Goal: Information Seeking & Learning: Learn about a topic

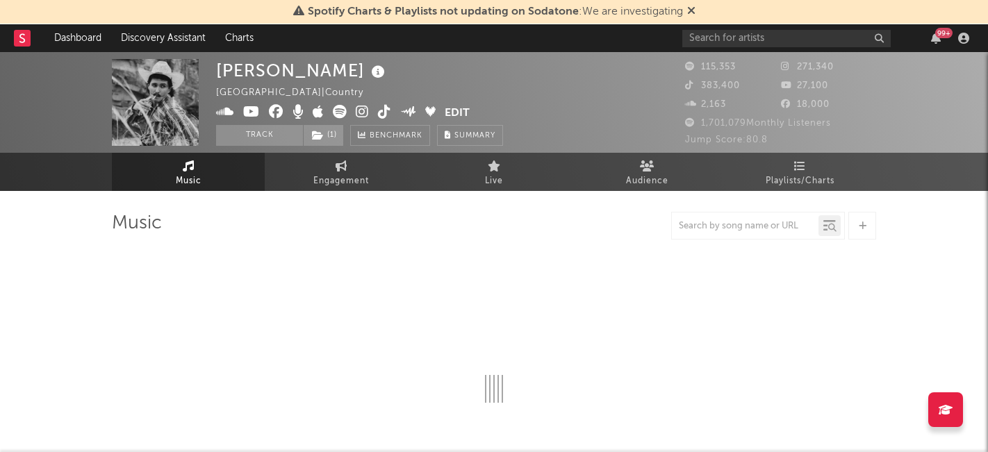
select select "6m"
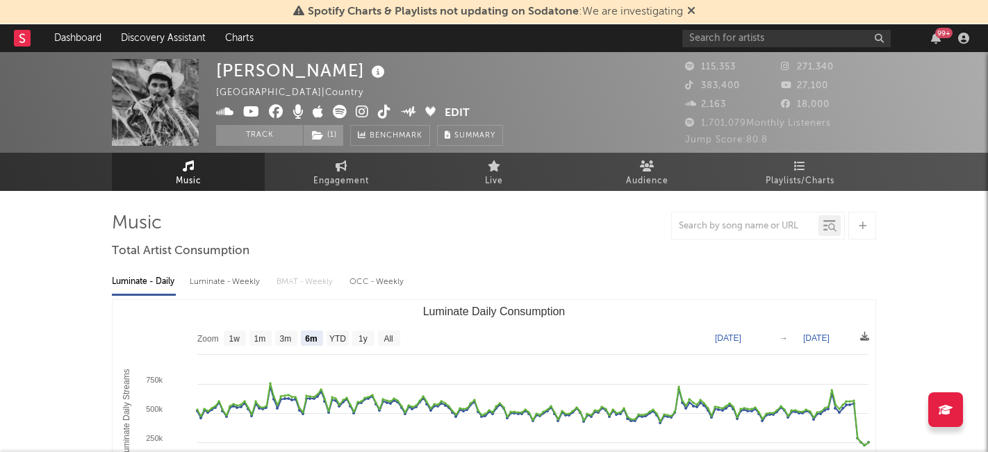
click at [690, 8] on icon at bounding box center [691, 10] width 8 height 11
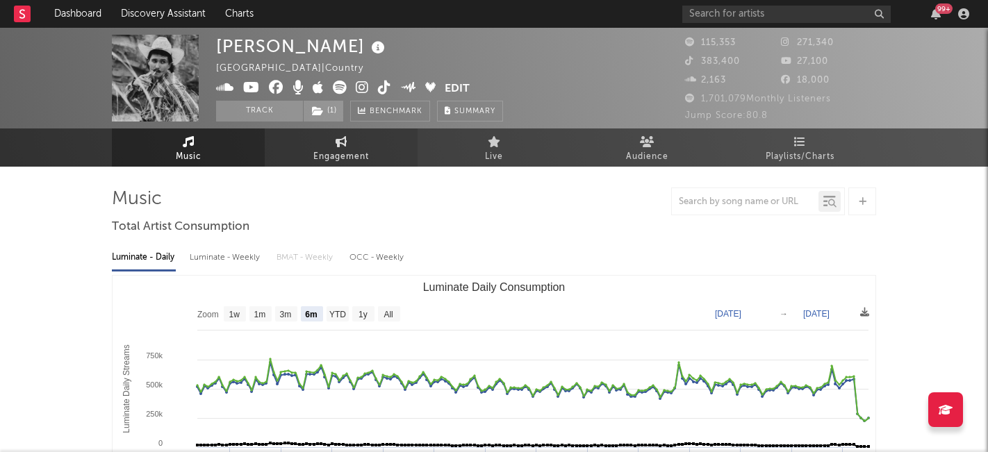
click at [350, 149] on span "Engagement" at bounding box center [341, 157] width 56 height 17
select select "1w"
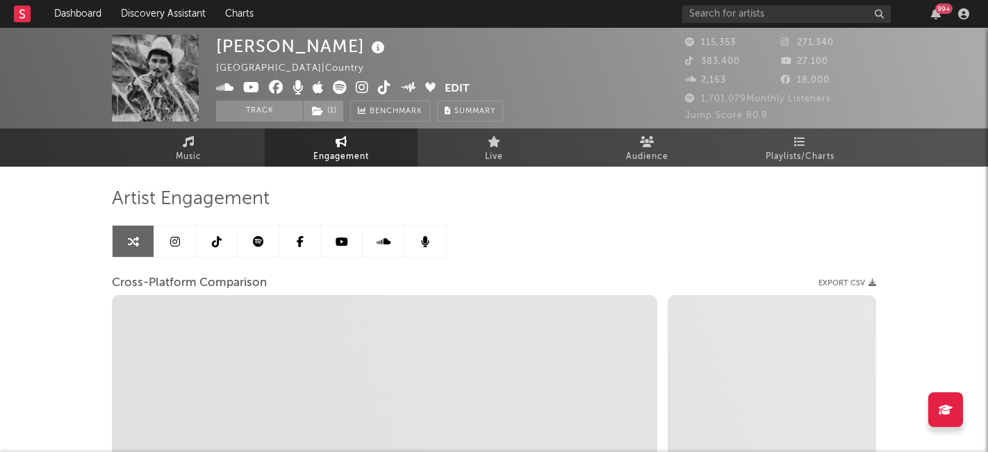
select select "1m"
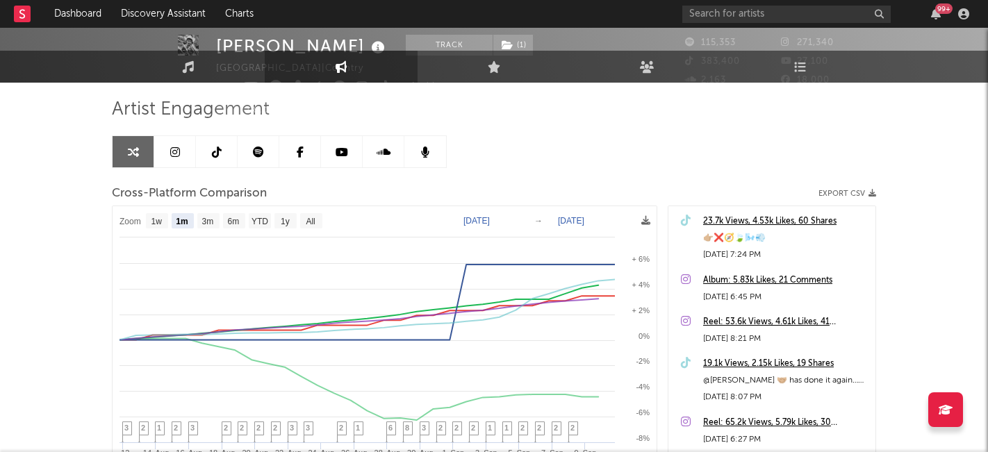
scroll to position [10, 0]
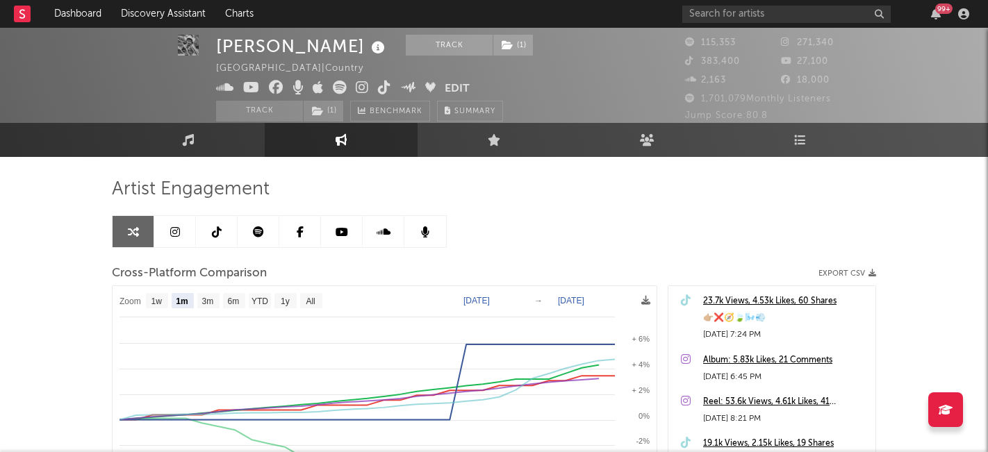
click at [173, 232] on icon at bounding box center [175, 232] width 10 height 11
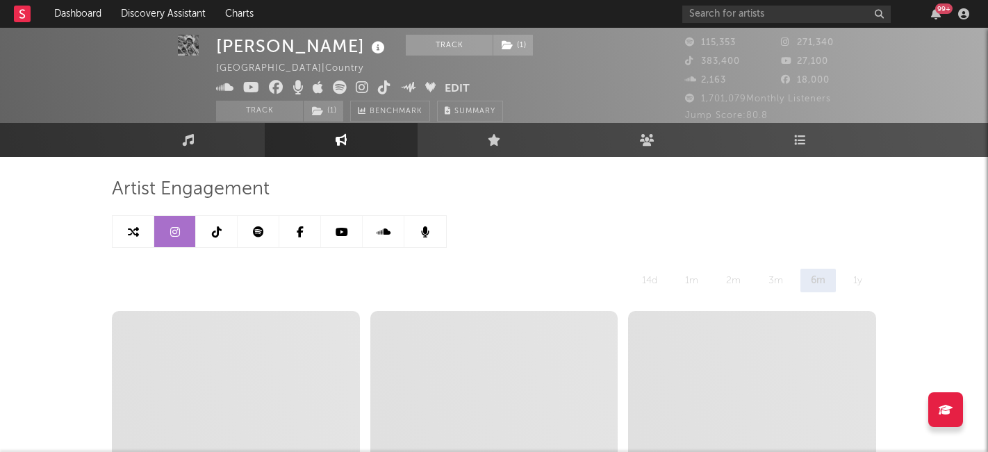
select select "6m"
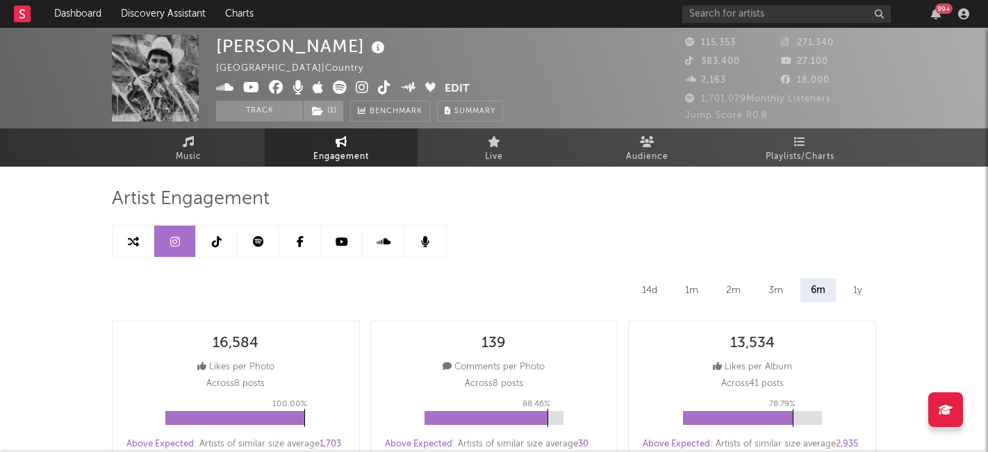
click at [130, 246] on icon at bounding box center [133, 241] width 11 height 11
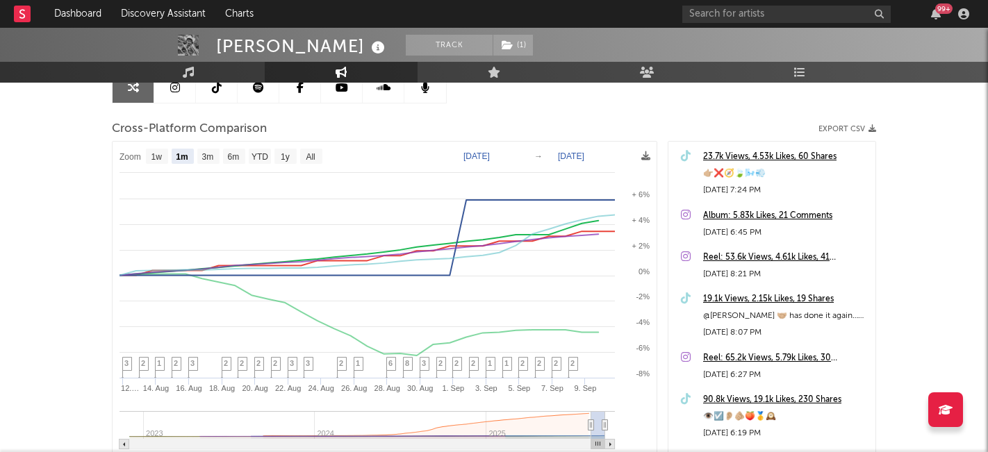
scroll to position [152, 0]
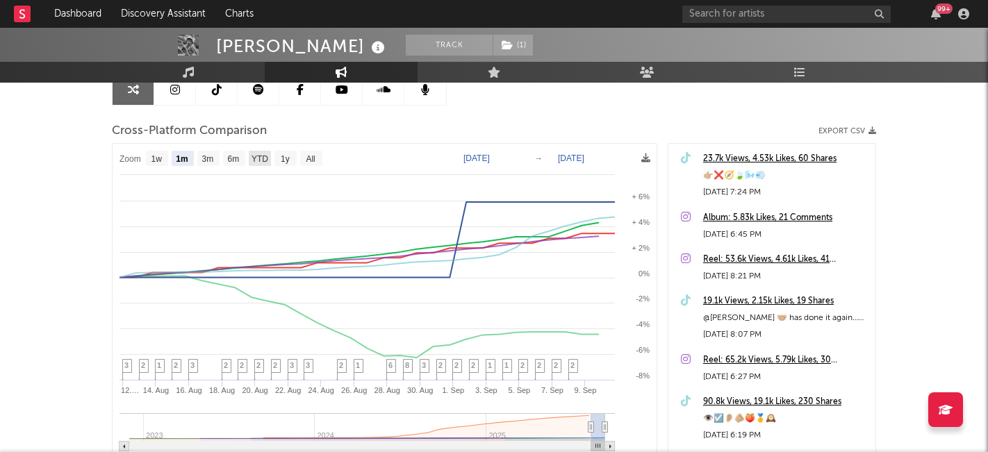
click at [261, 158] on text "YTD" at bounding box center [260, 159] width 17 height 10
select select "YTD"
type input "[DATE]"
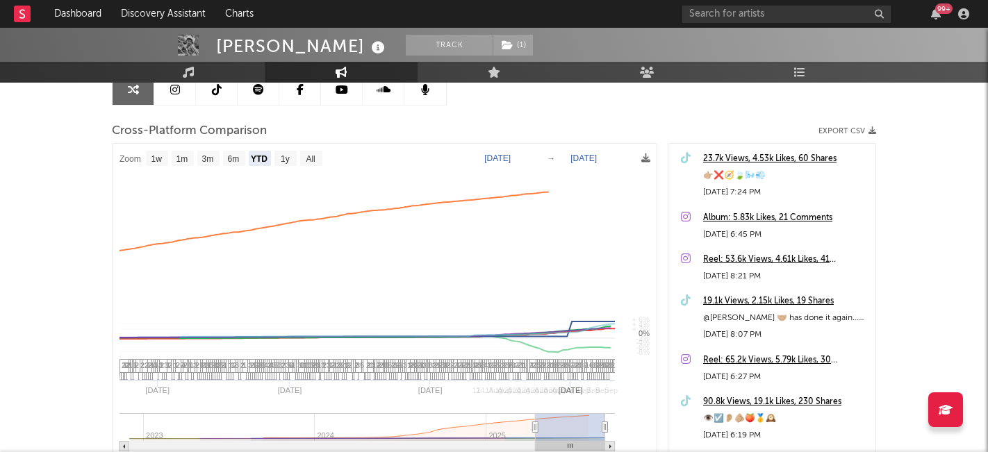
select select "1w"
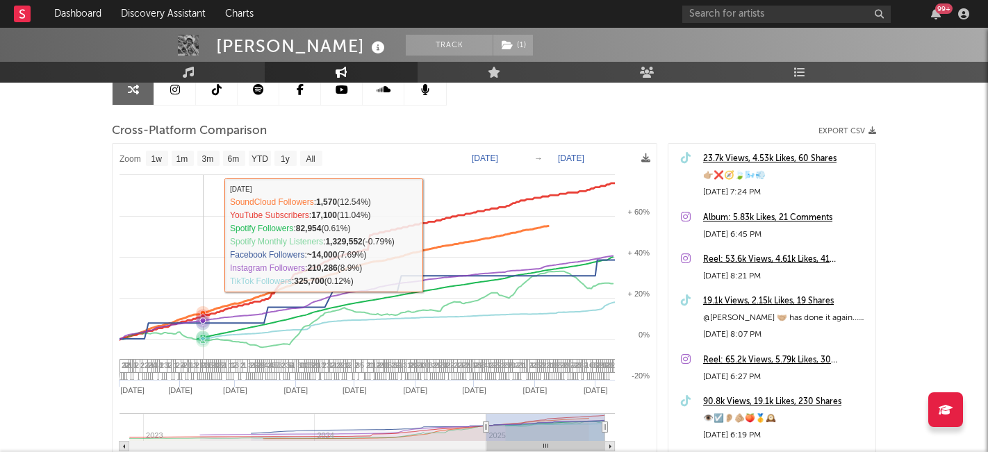
scroll to position [0, 0]
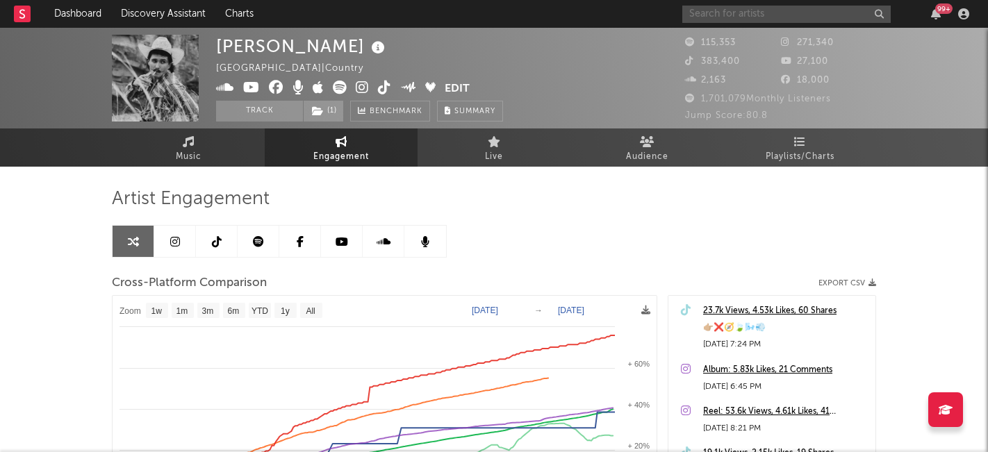
click at [751, 15] on input "text" at bounding box center [786, 14] width 208 height 17
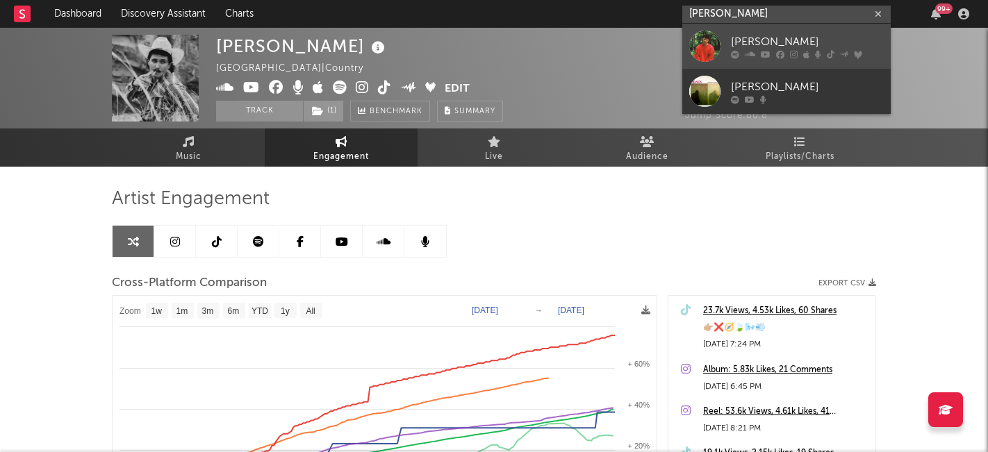
type input "[PERSON_NAME]"
click at [792, 36] on div "[PERSON_NAME]" at bounding box center [807, 41] width 153 height 17
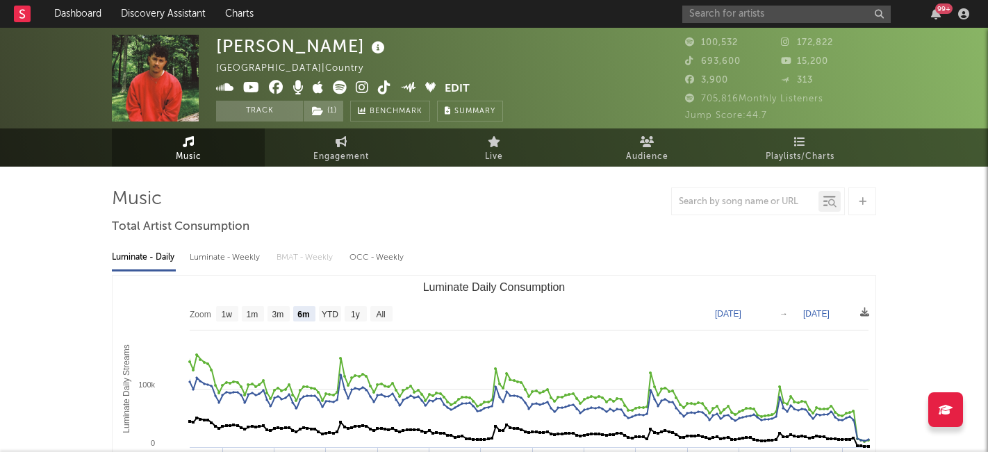
select select "6m"
click at [359, 143] on link "Engagement" at bounding box center [341, 148] width 153 height 38
select select "1w"
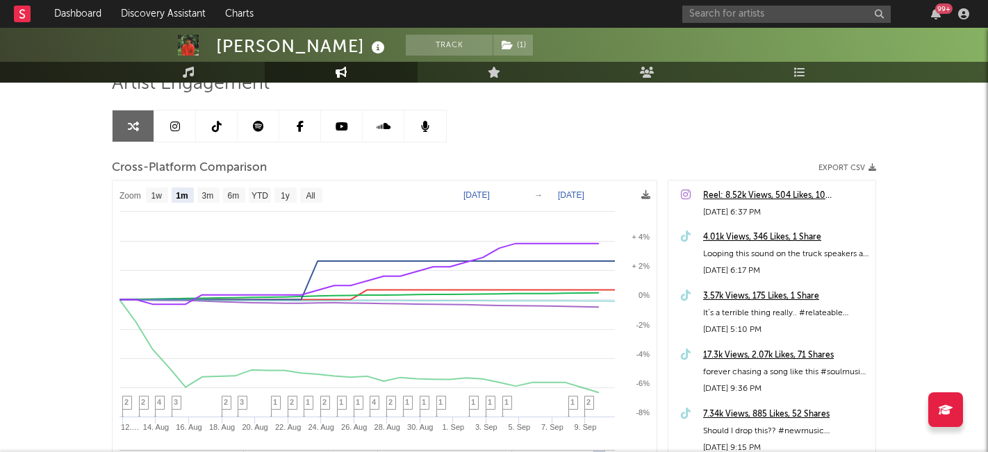
scroll to position [115, 0]
click at [263, 195] on text "YTD" at bounding box center [260, 197] width 17 height 10
select select "YTD"
type input "[DATE]"
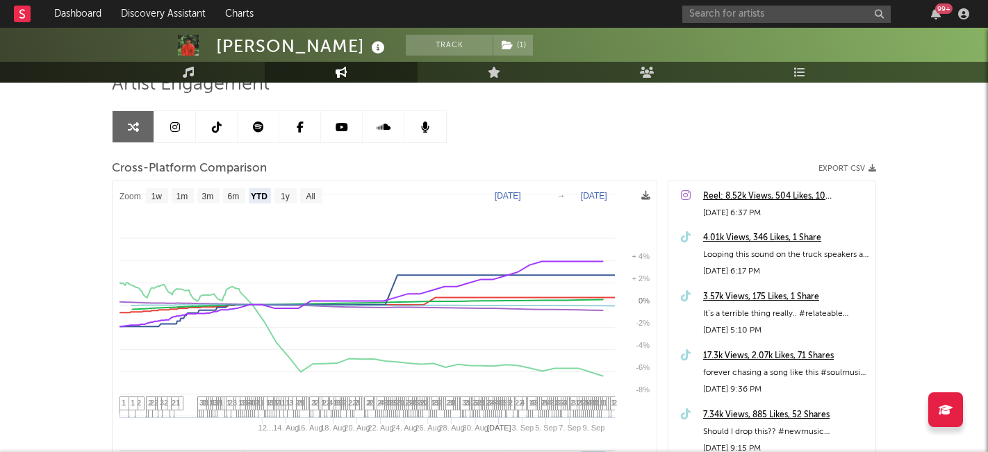
select select "1w"
